Goal: Navigation & Orientation: Find specific page/section

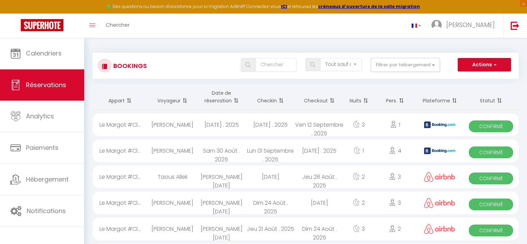
select select "not_cancelled"
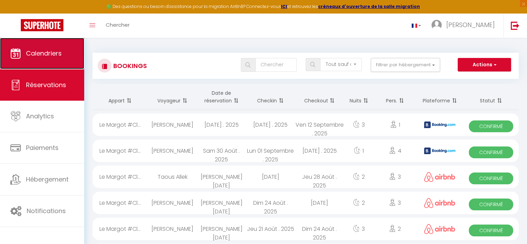
click at [47, 61] on link "Calendriers" at bounding box center [42, 53] width 84 height 31
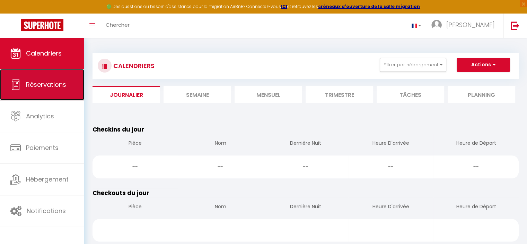
click at [46, 95] on link "Réservations" at bounding box center [42, 84] width 84 height 31
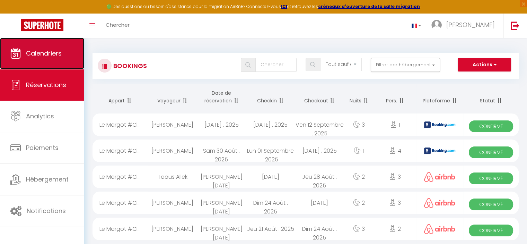
click at [40, 66] on link "Calendriers" at bounding box center [42, 53] width 84 height 31
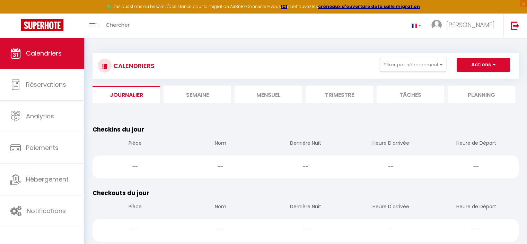
click at [289, 96] on li "Mensuel" at bounding box center [269, 94] width 68 height 17
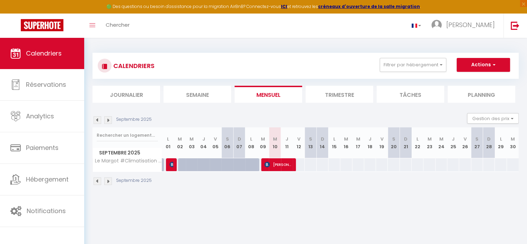
click at [202, 97] on li "Semaine" at bounding box center [198, 94] width 68 height 17
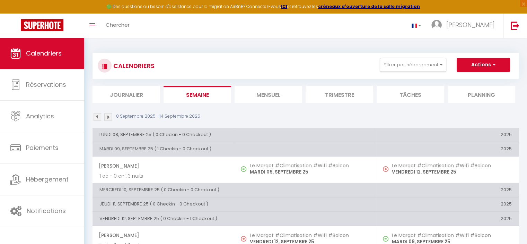
click at [133, 97] on li "Journalier" at bounding box center [127, 94] width 68 height 17
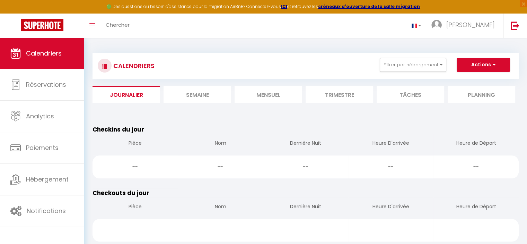
click at [272, 96] on li "Mensuel" at bounding box center [269, 94] width 68 height 17
